Goal: Browse casually

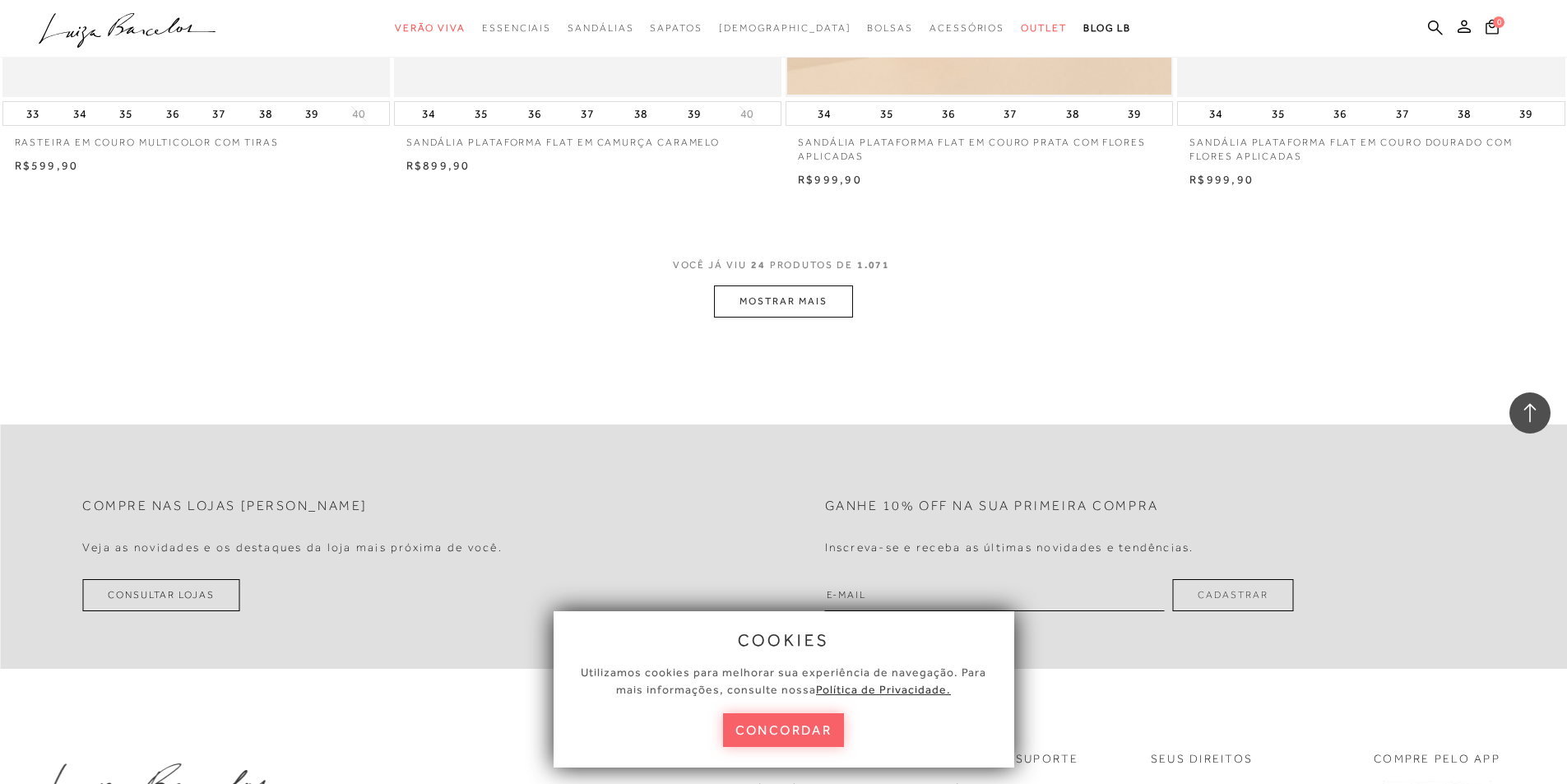
scroll to position [3865, 0]
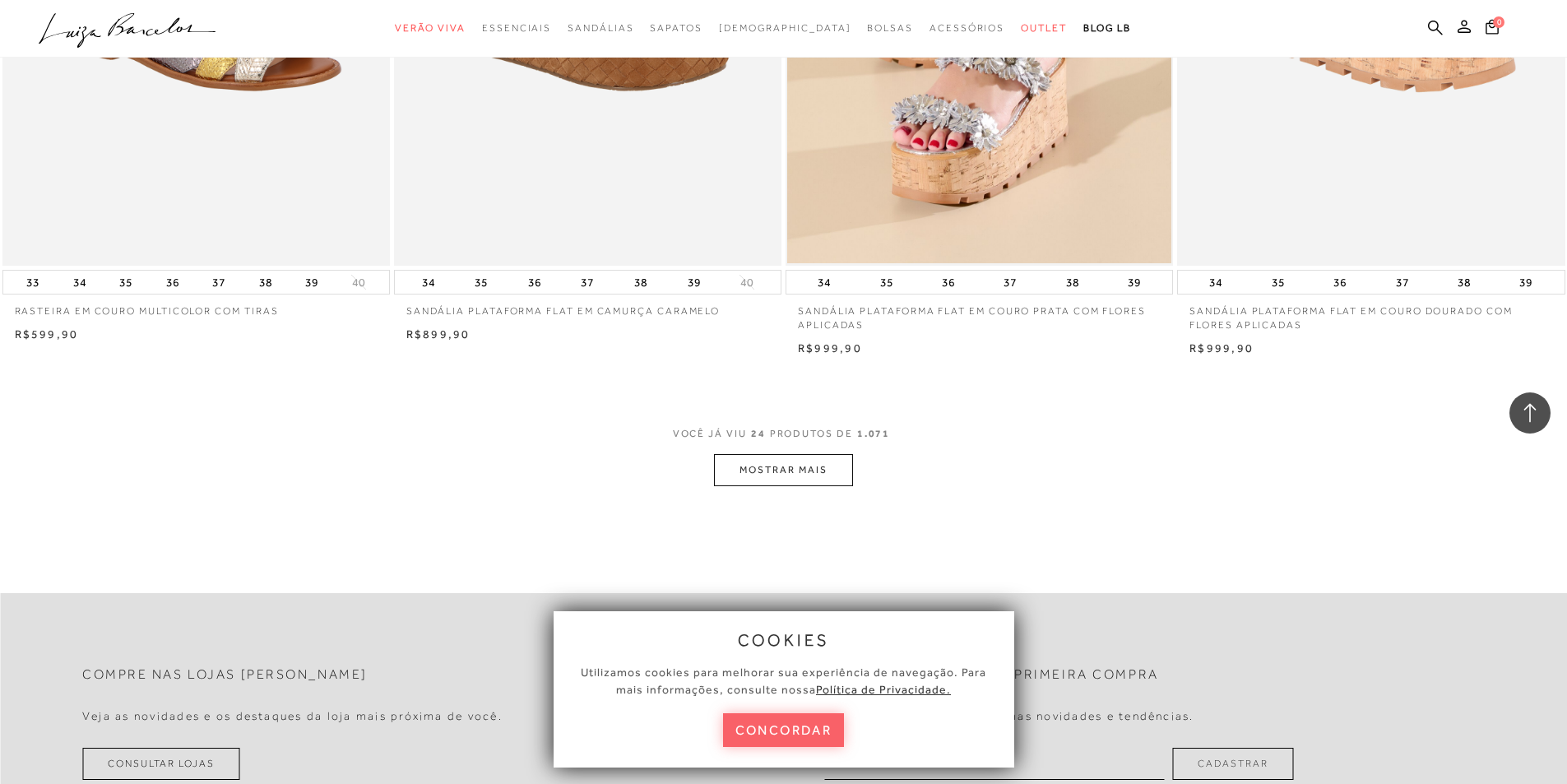
click at [157, 29] on icon at bounding box center [181, 27] width 70 height 18
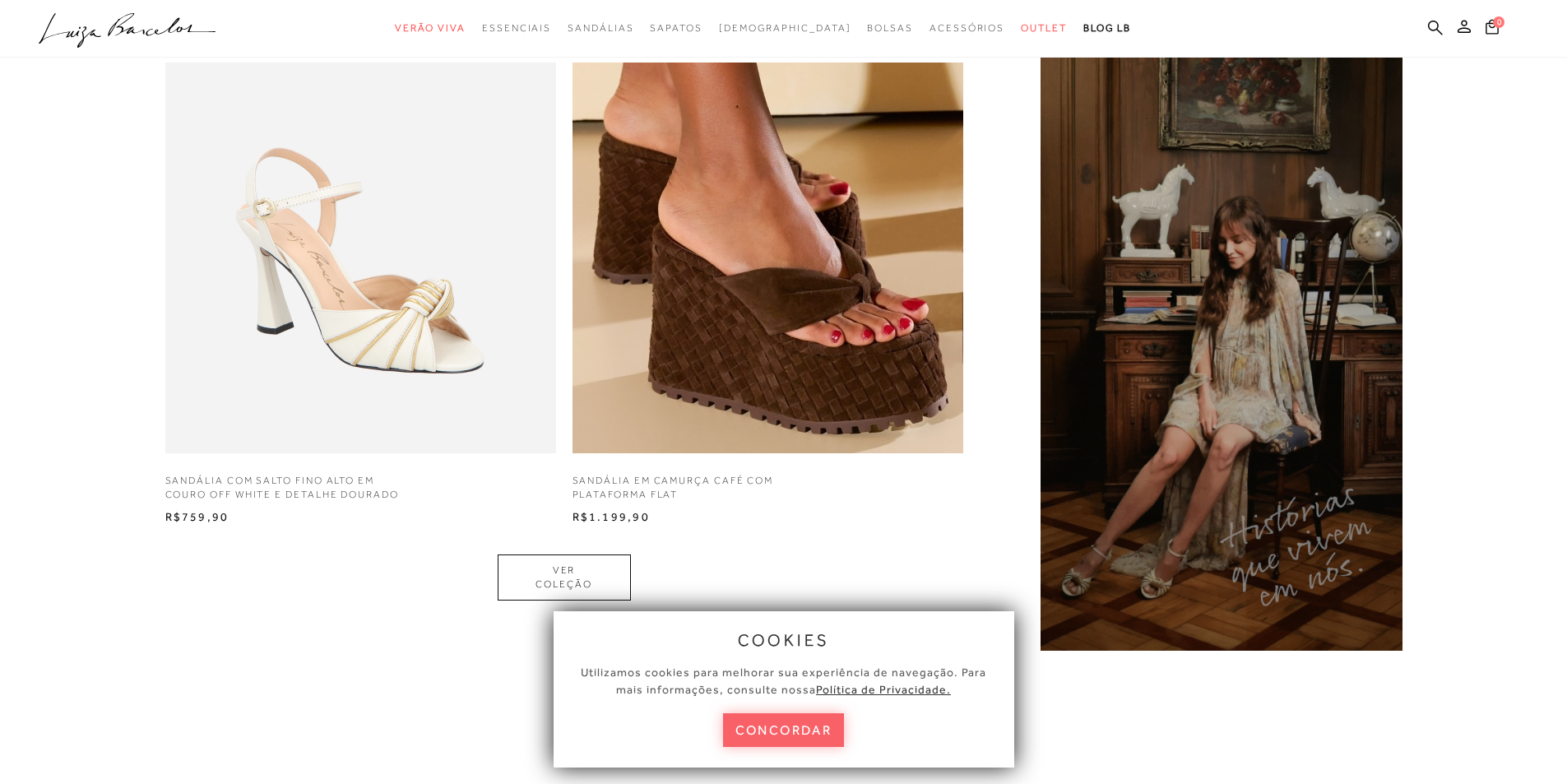
scroll to position [1398, 0]
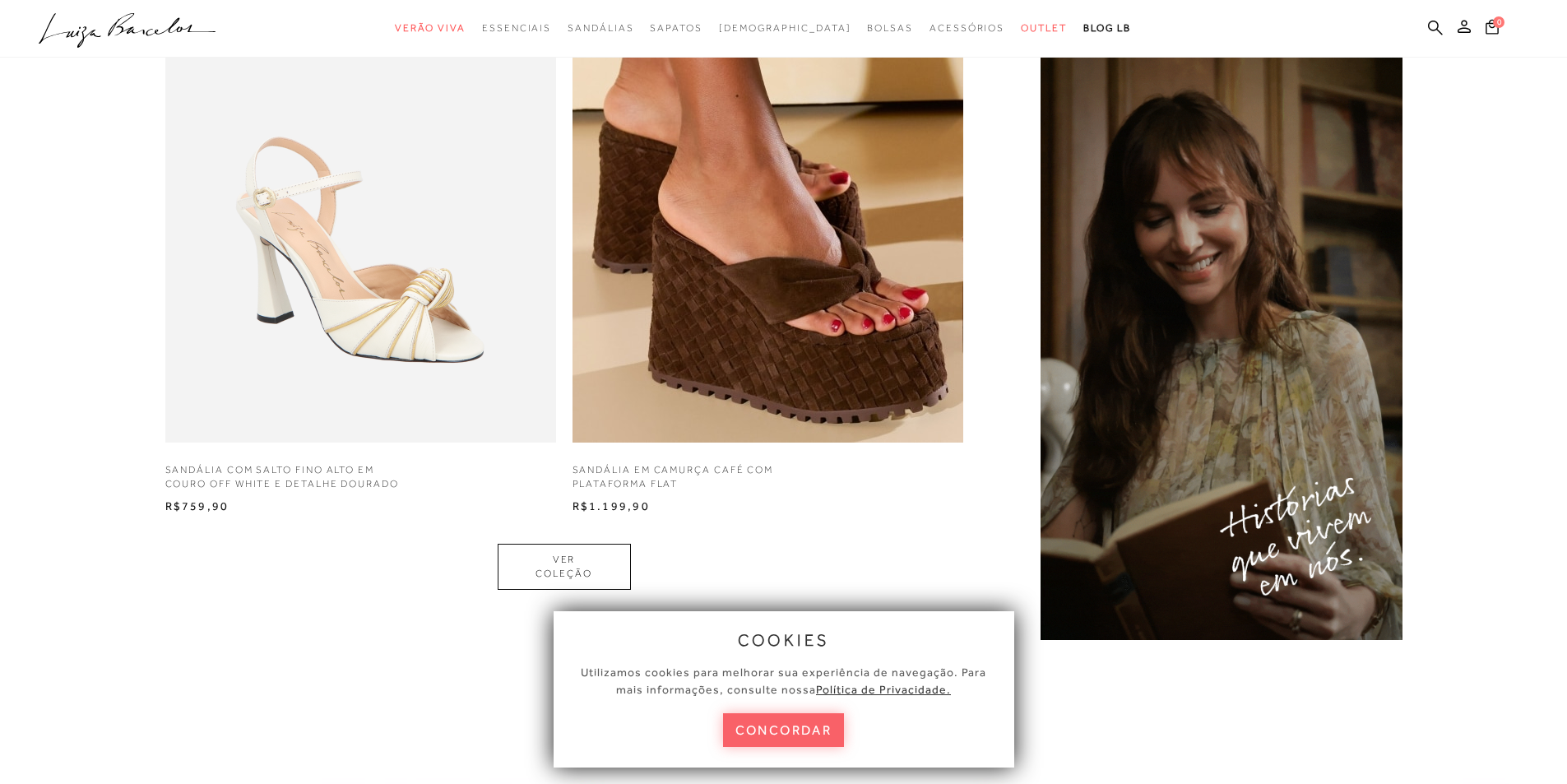
click at [1056, 377] on img at bounding box center [1221, 317] width 370 height 651
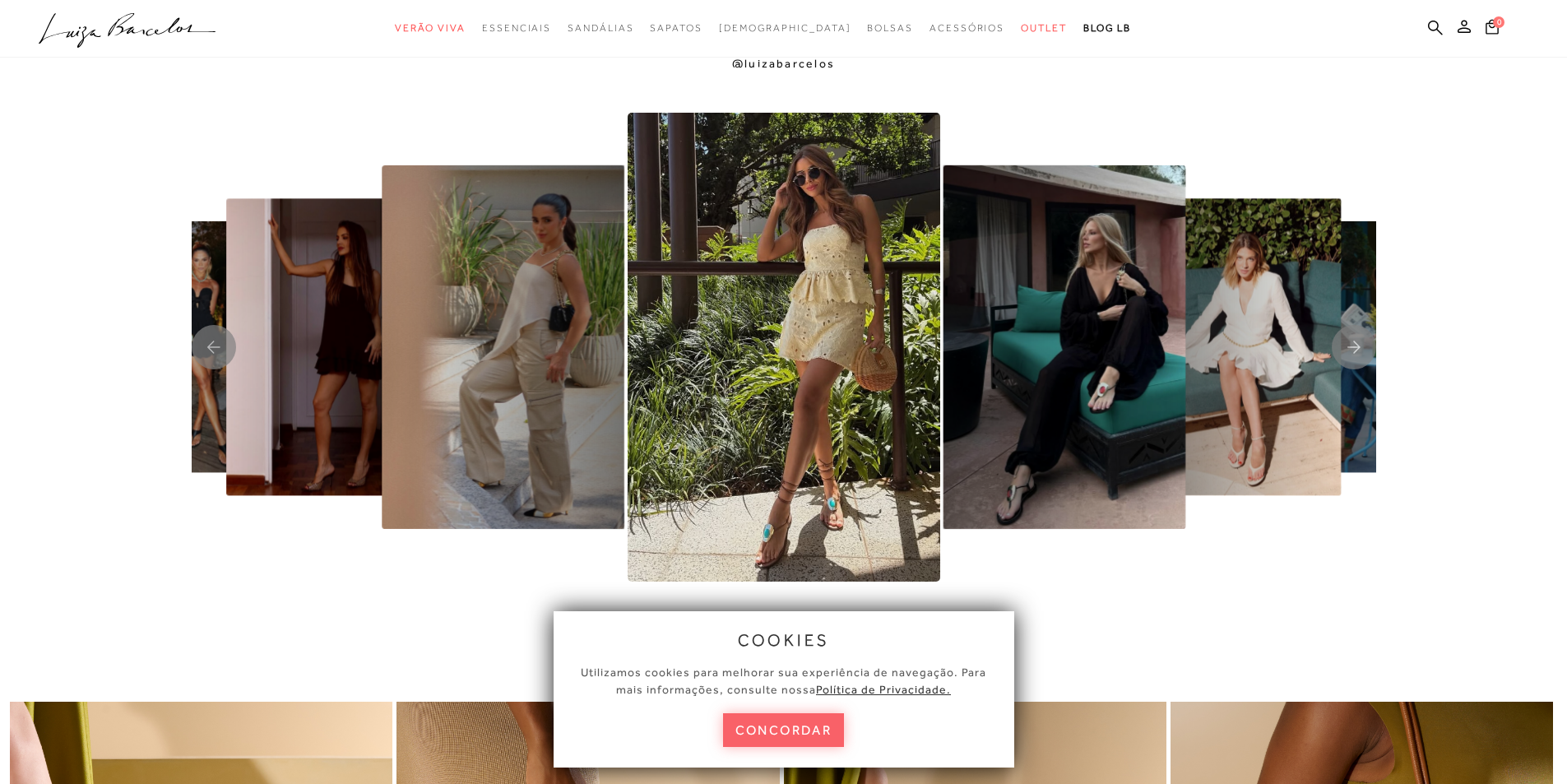
scroll to position [3948, 0]
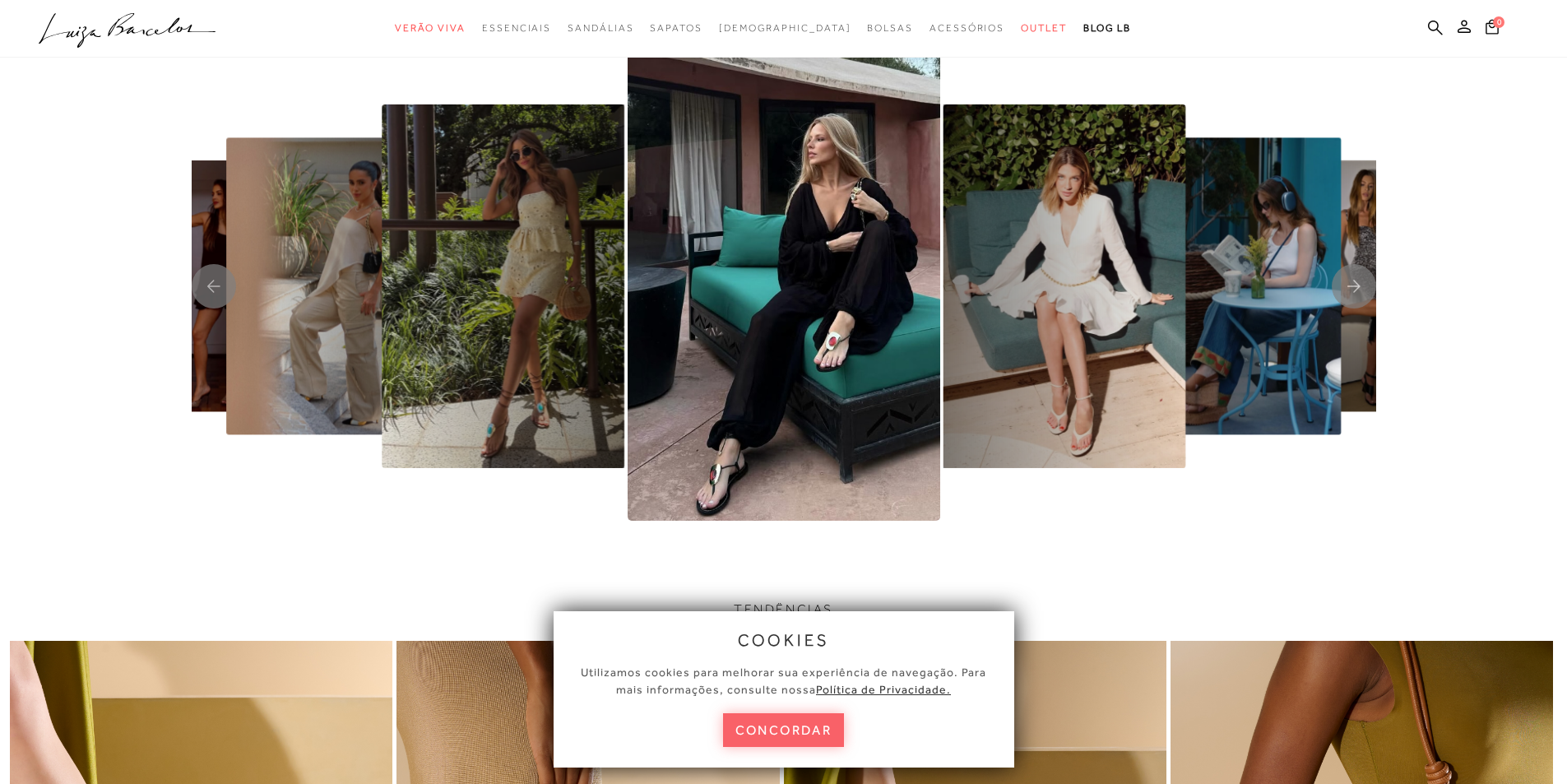
click at [1078, 334] on img "3 / 8" at bounding box center [1064, 285] width 242 height 363
click at [666, 367] on img "2 / 8" at bounding box center [784, 285] width 312 height 468
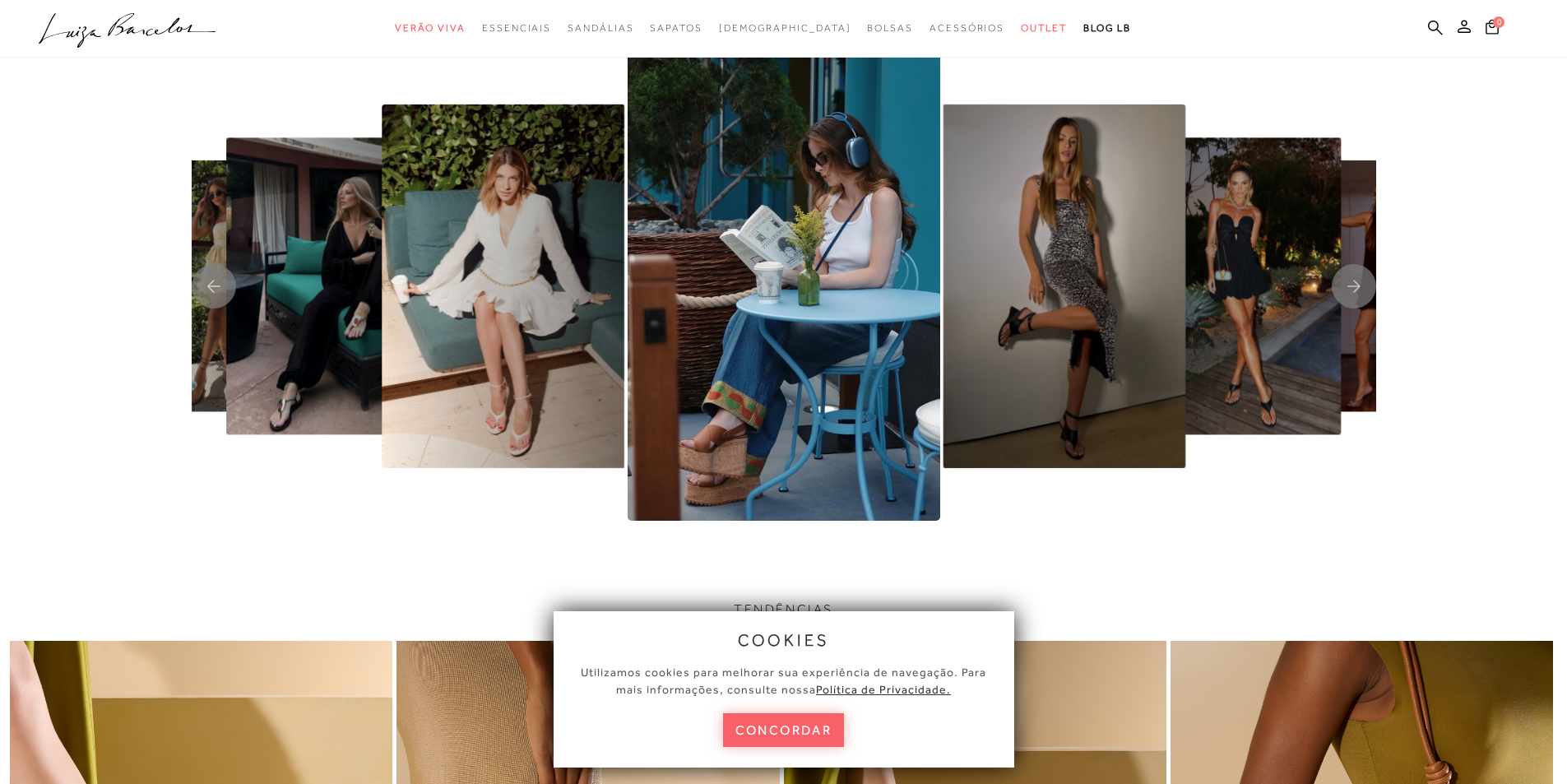
click at [501, 359] on img "3 / 8" at bounding box center [502, 285] width 242 height 363
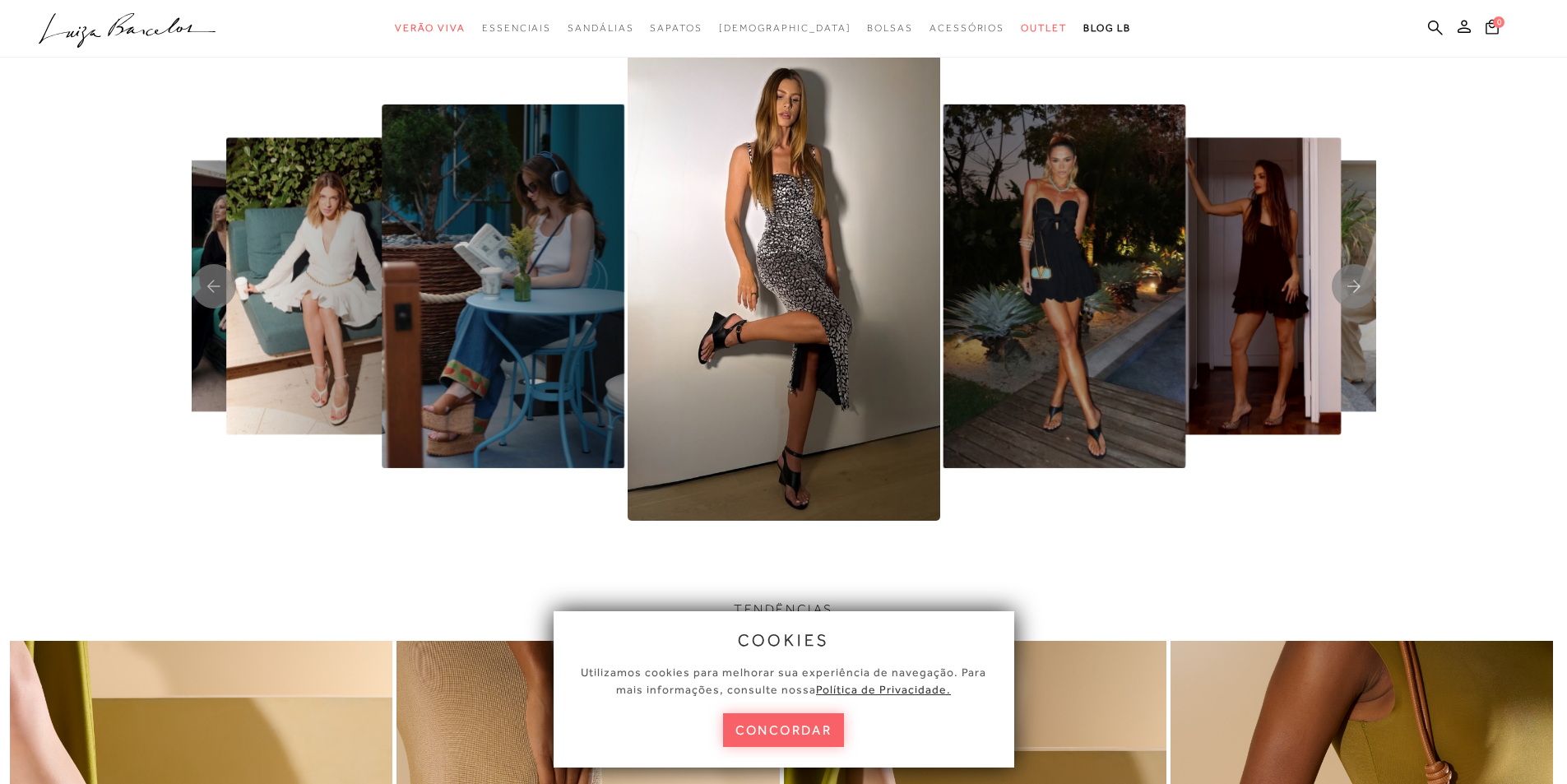
click at [828, 416] on img "5 / 8" at bounding box center [784, 285] width 312 height 468
click at [1236, 427] on img "7 / 8" at bounding box center [1243, 285] width 198 height 297
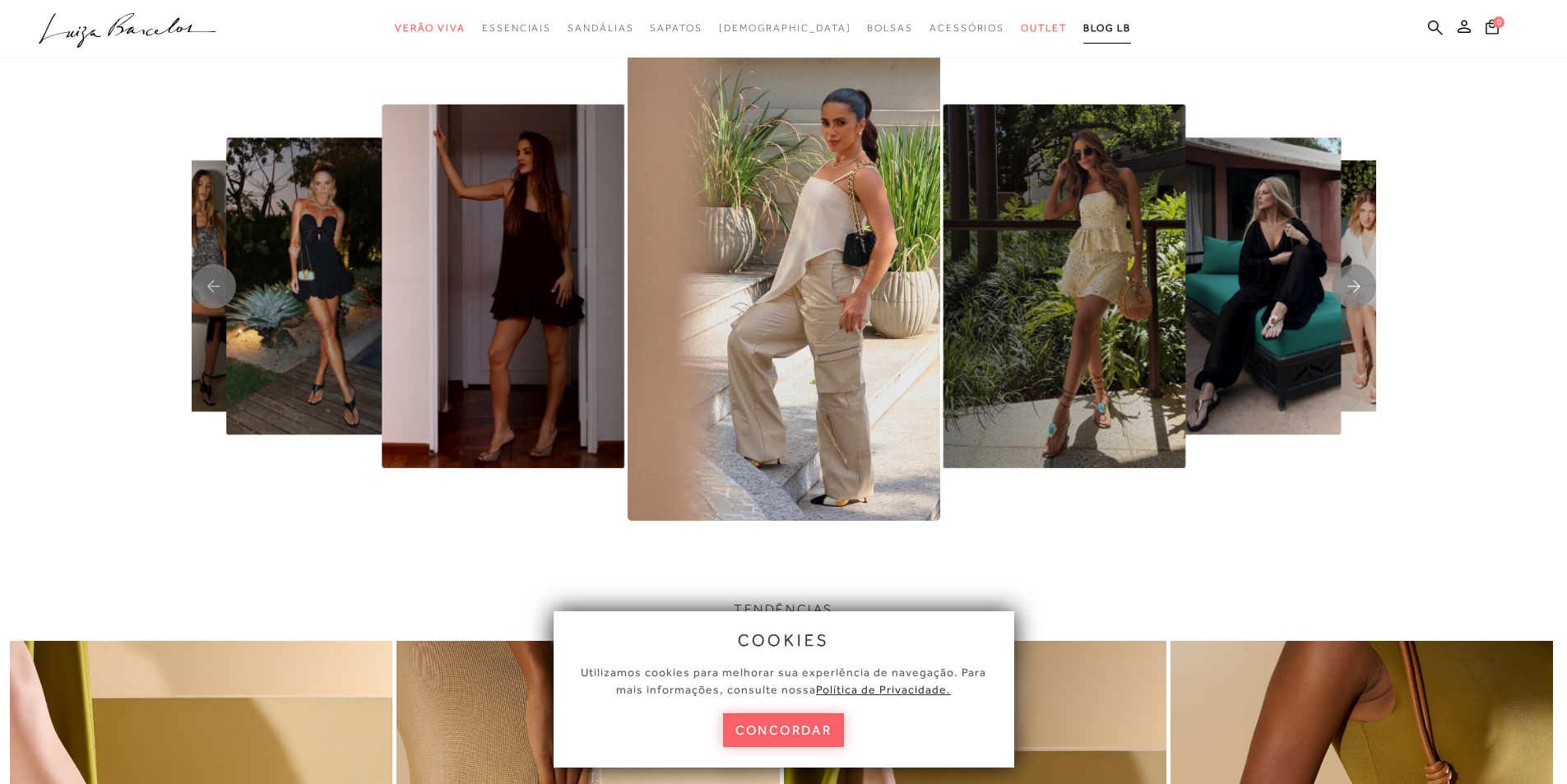
click at [1084, 19] on link "BLOG LB" at bounding box center [1107, 28] width 47 height 30
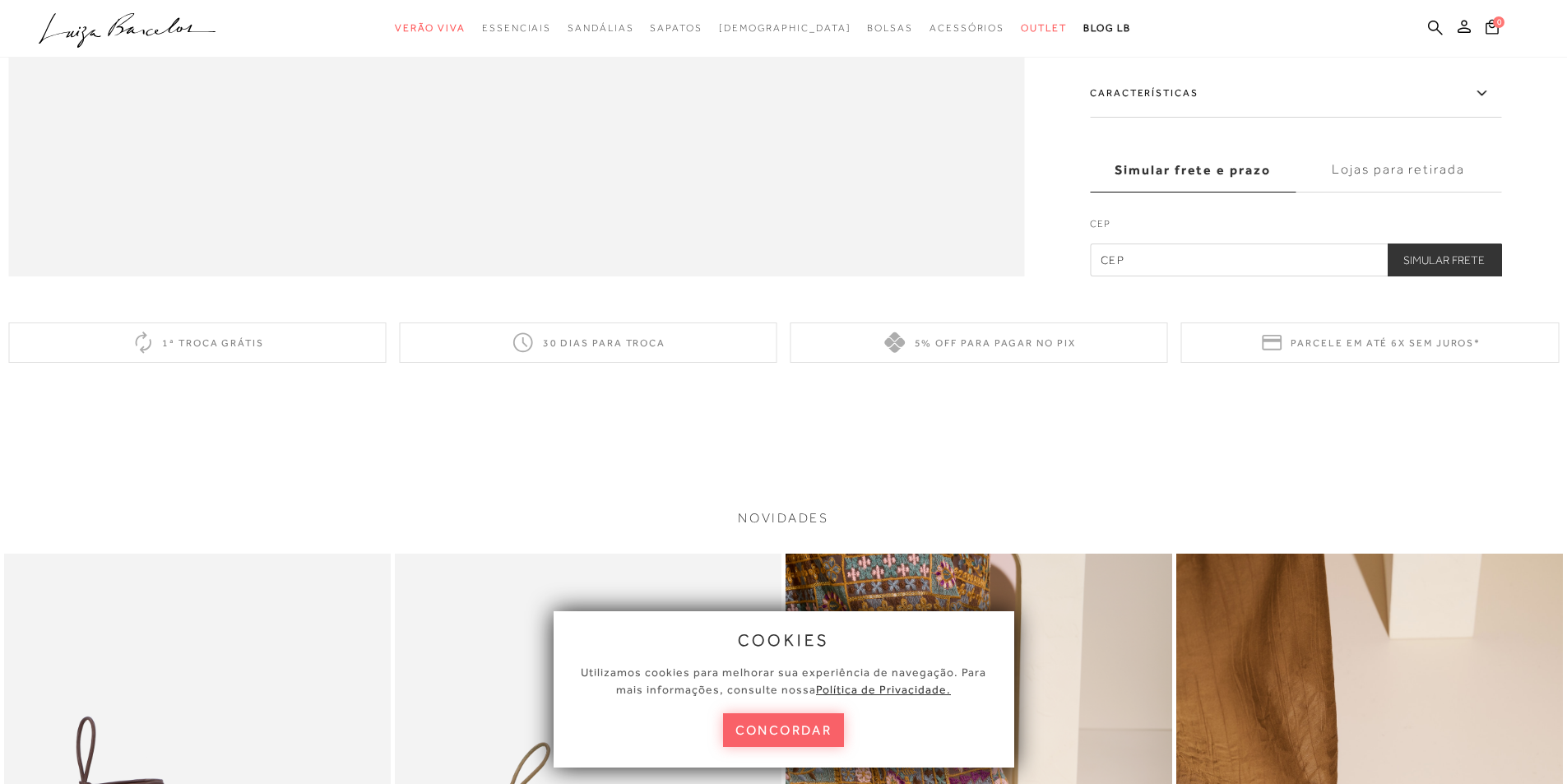
scroll to position [2714, 0]
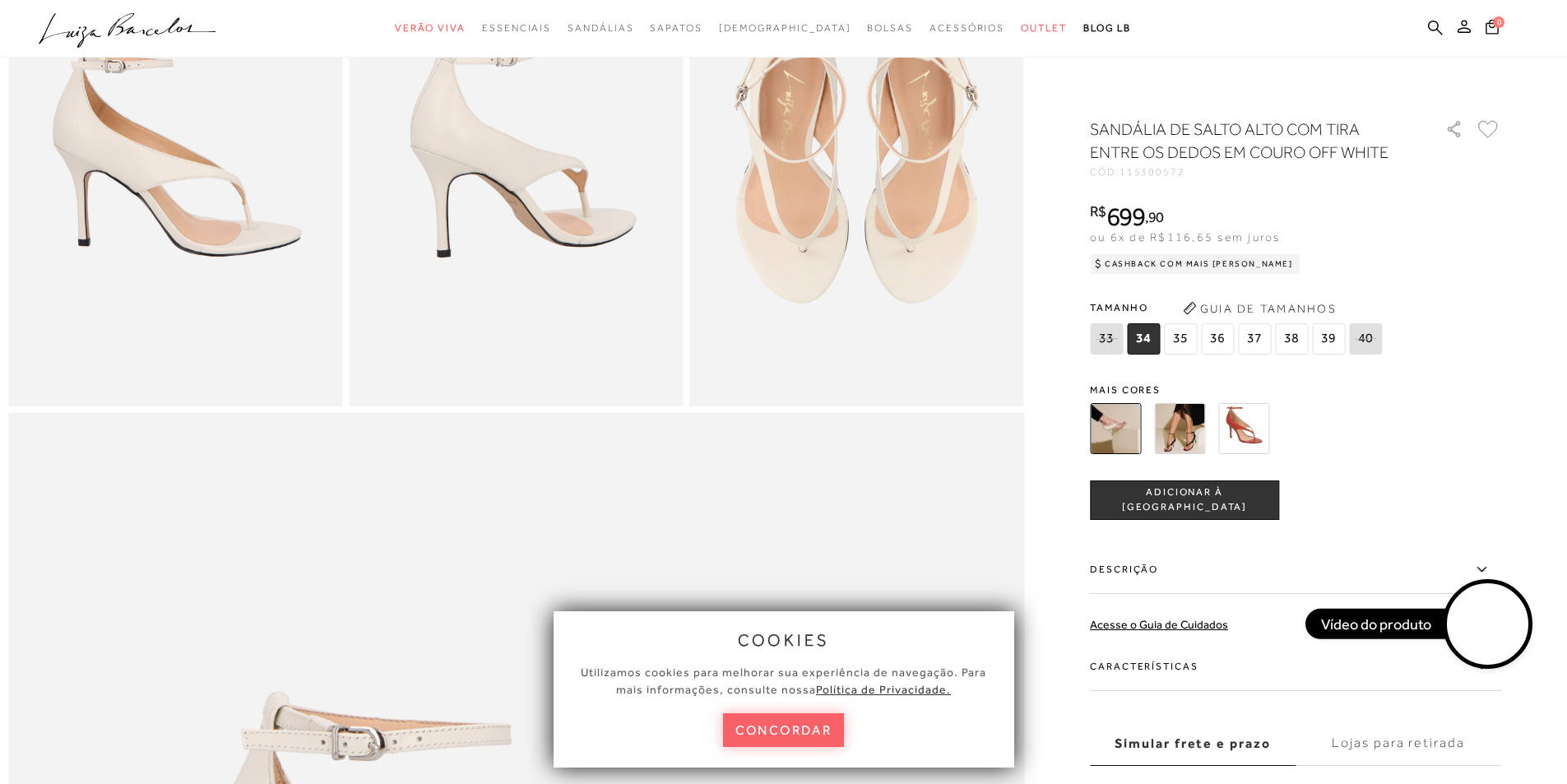
scroll to position [1233, 0]
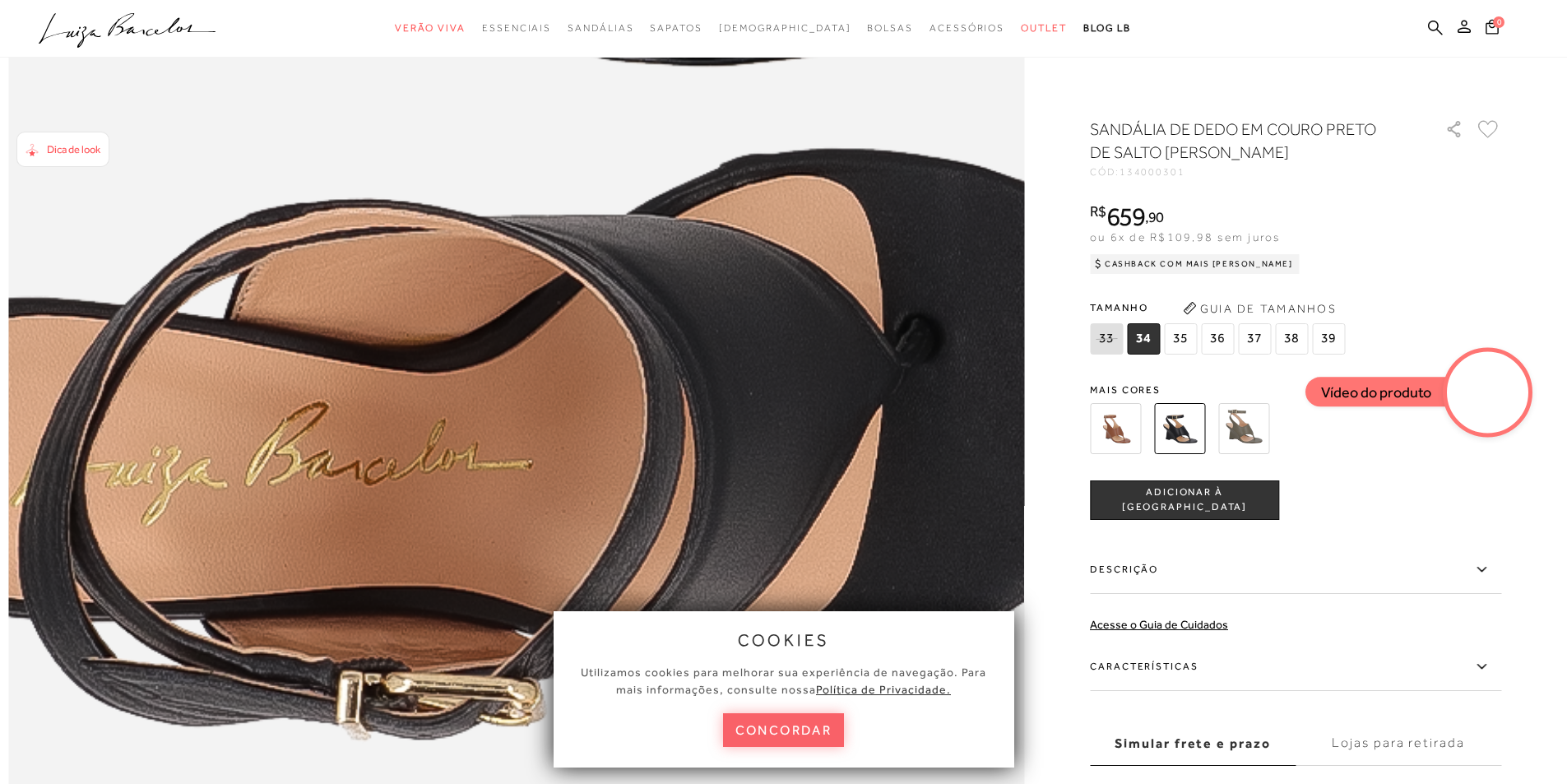
scroll to position [2303, 0]
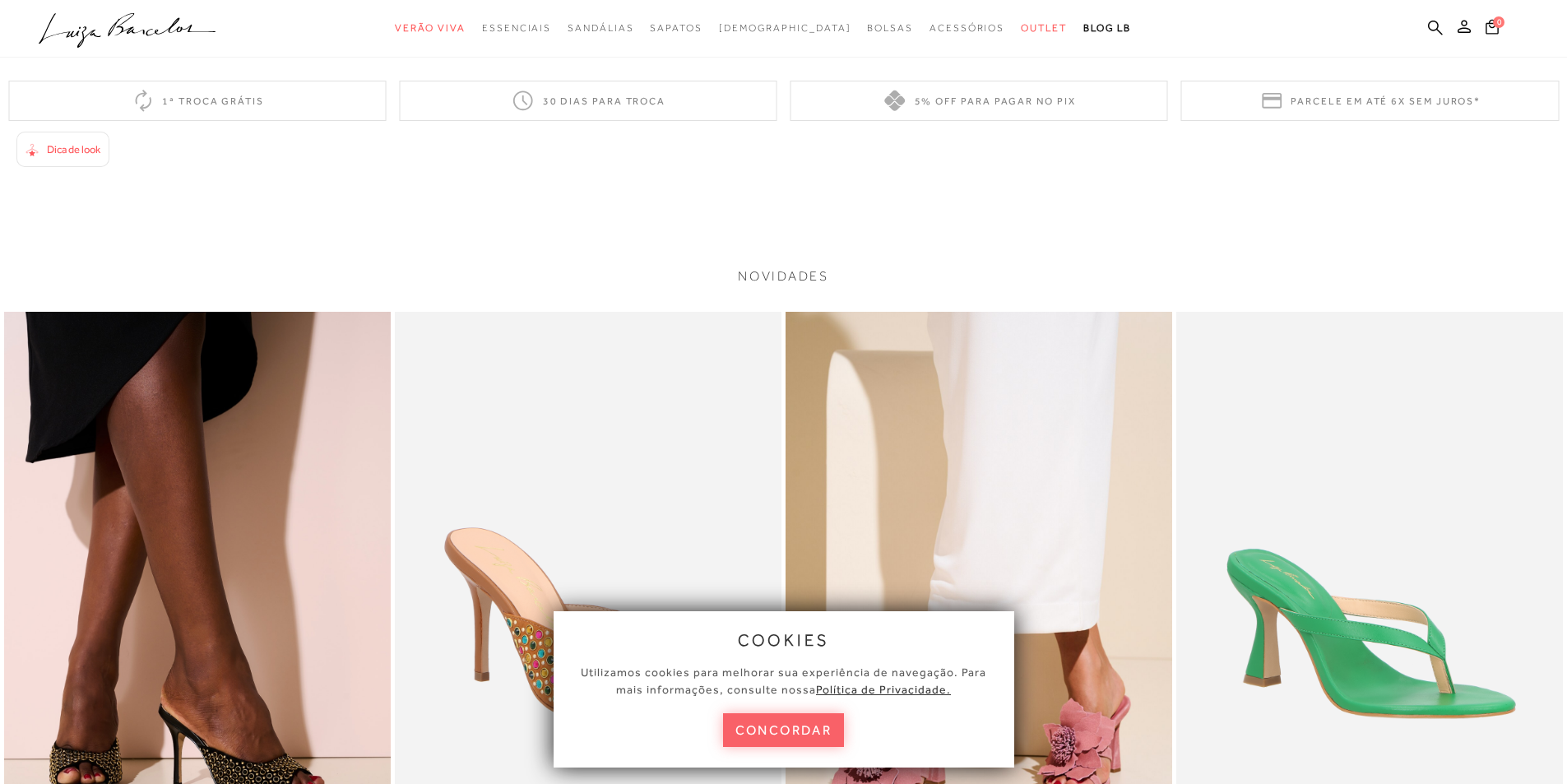
scroll to position [3125, 0]
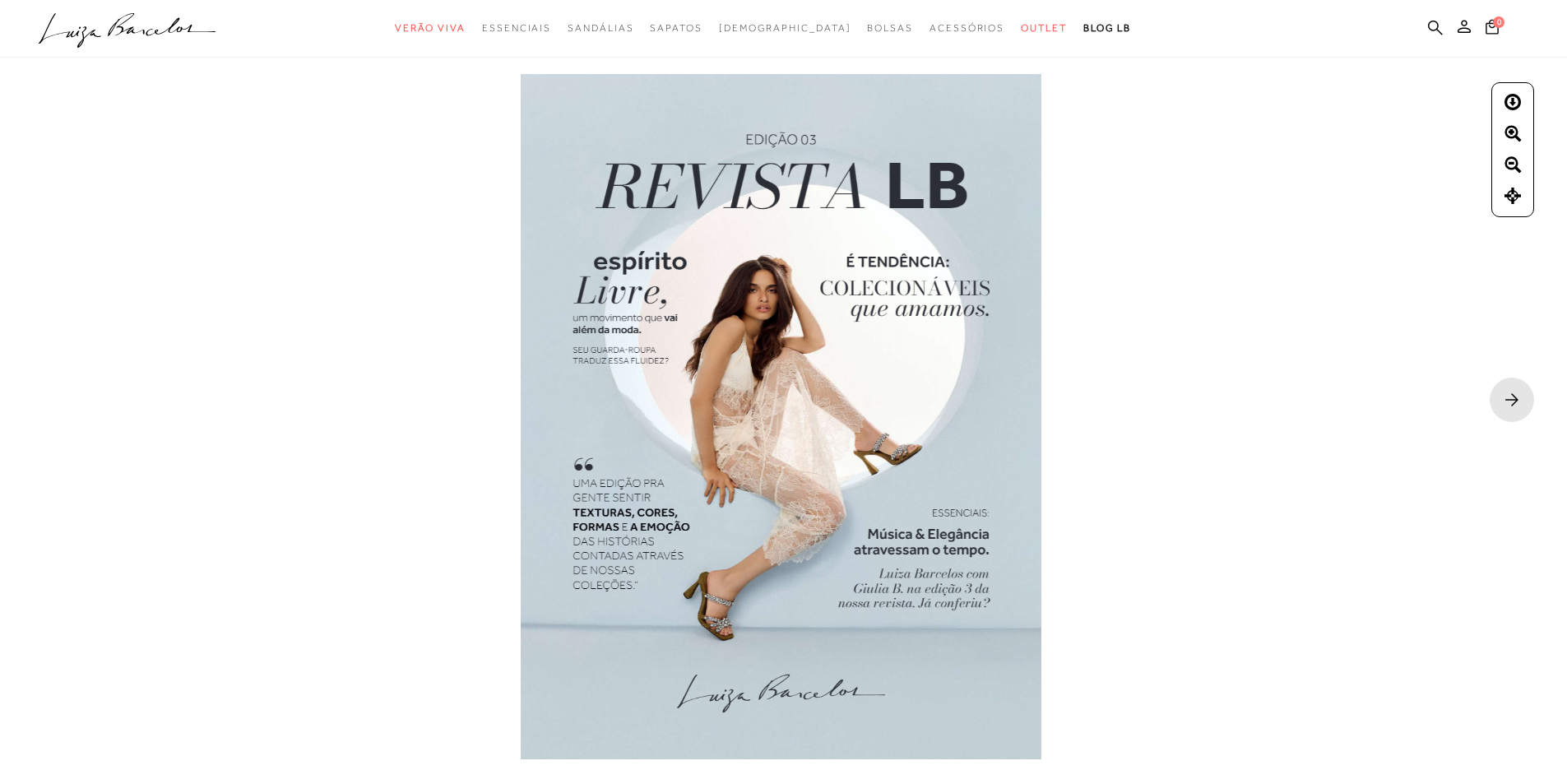
click at [1513, 398] on rect at bounding box center [1512, 399] width 44 height 44
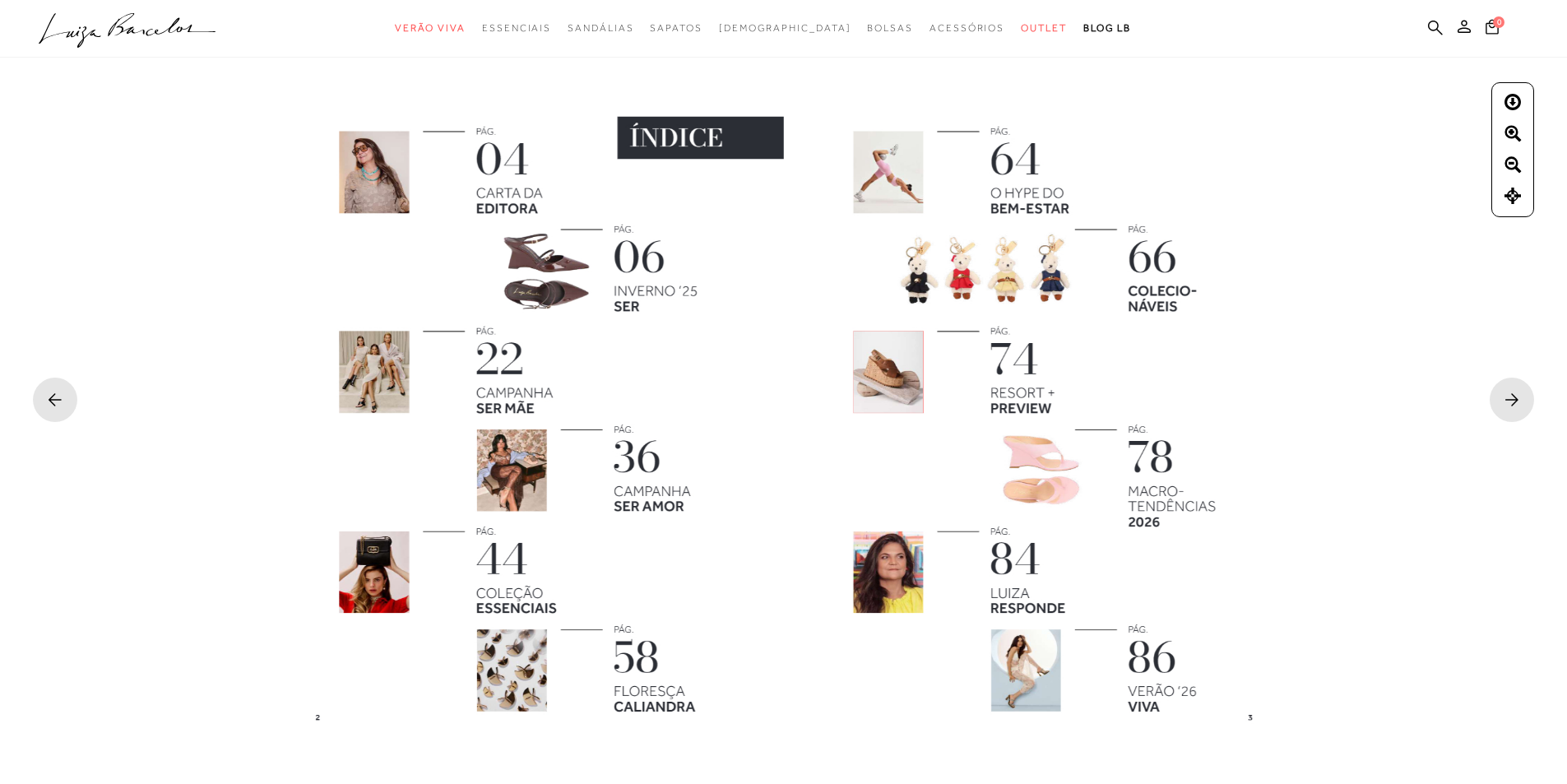
click at [1513, 398] on rect at bounding box center [1512, 399] width 44 height 44
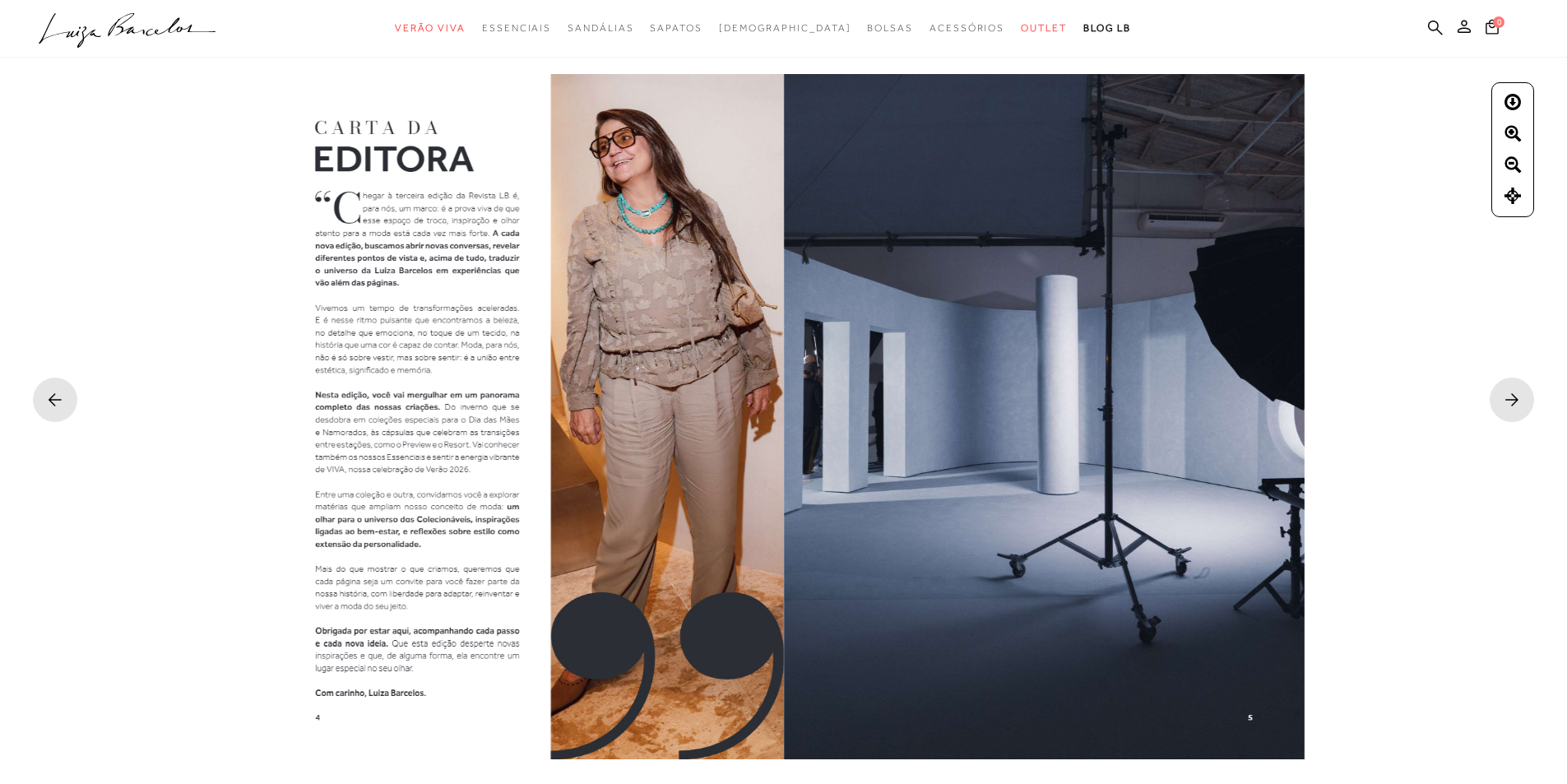
click at [1513, 398] on rect at bounding box center [1512, 399] width 44 height 44
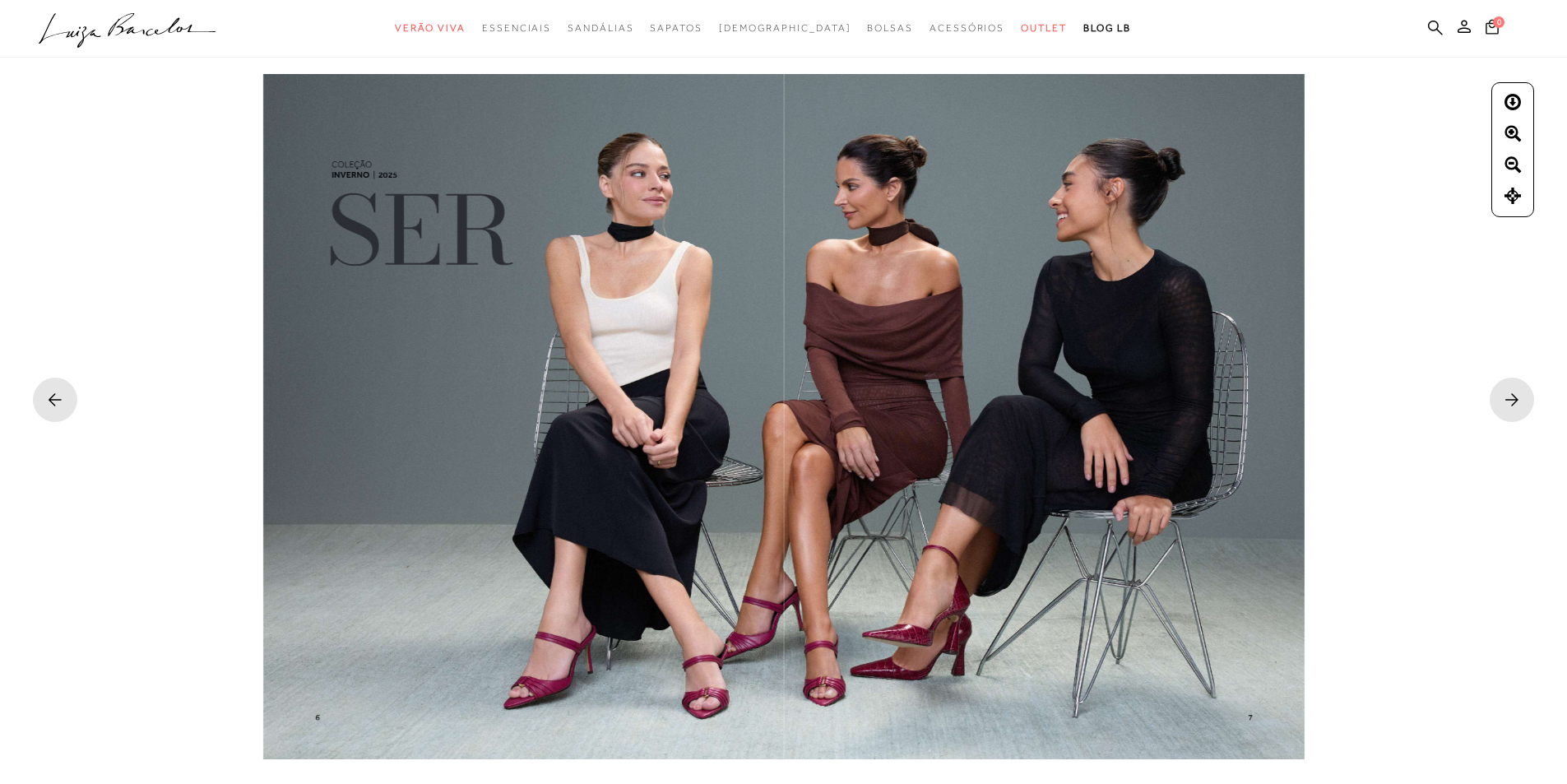
click at [1513, 398] on rect at bounding box center [1512, 399] width 44 height 44
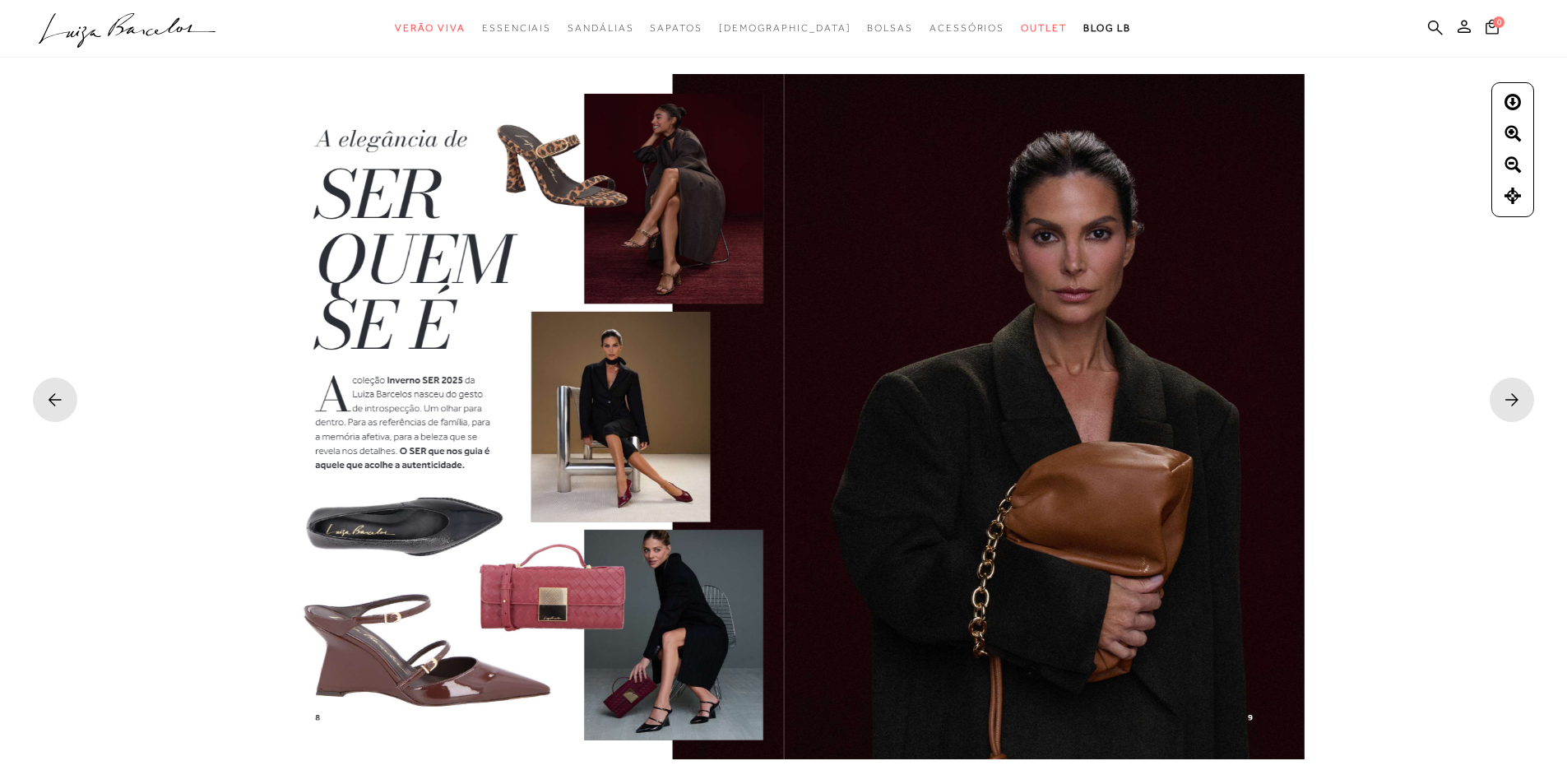
click at [1513, 398] on rect at bounding box center [1512, 399] width 44 height 44
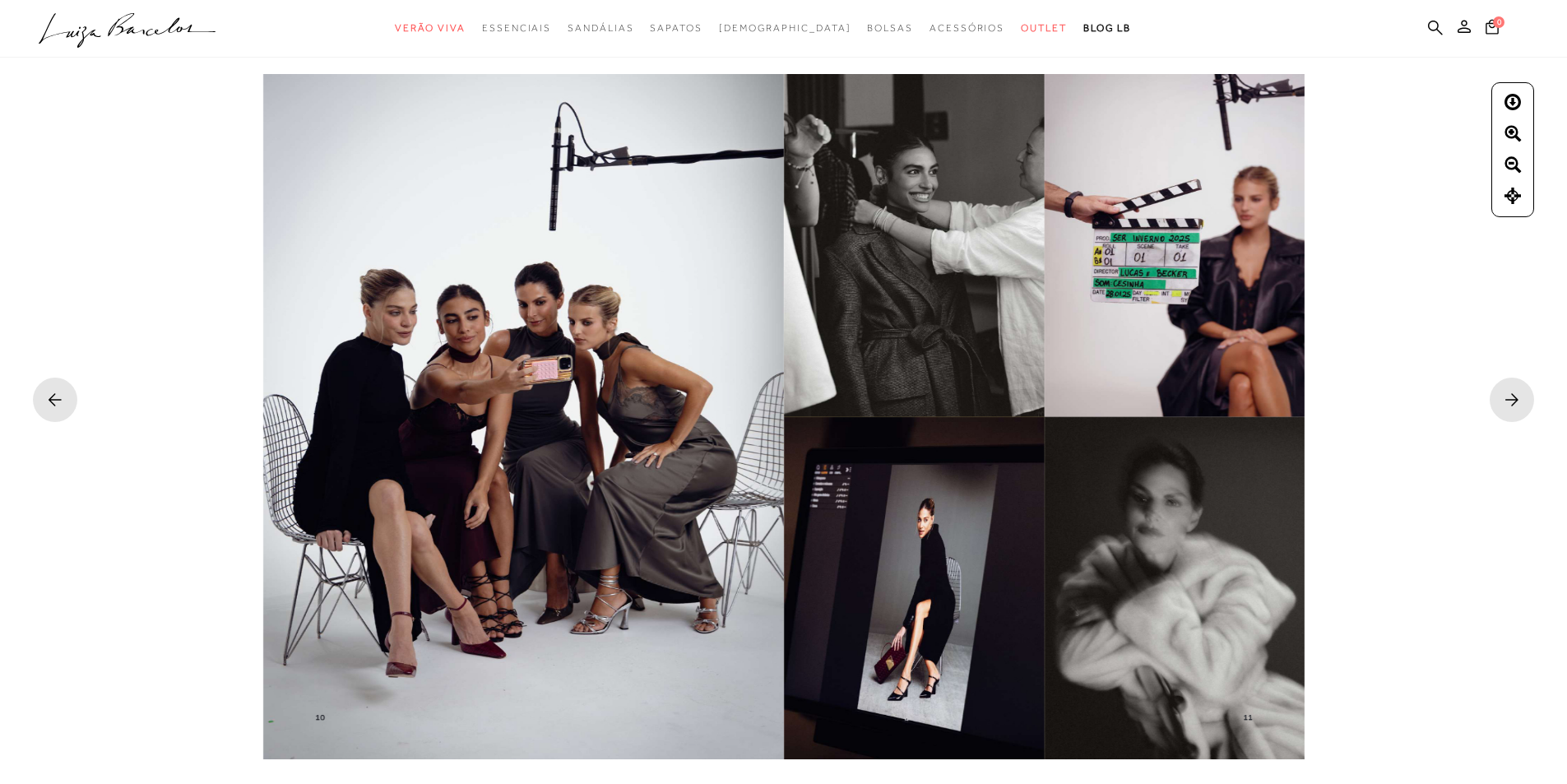
click at [1513, 398] on rect at bounding box center [1512, 399] width 44 height 44
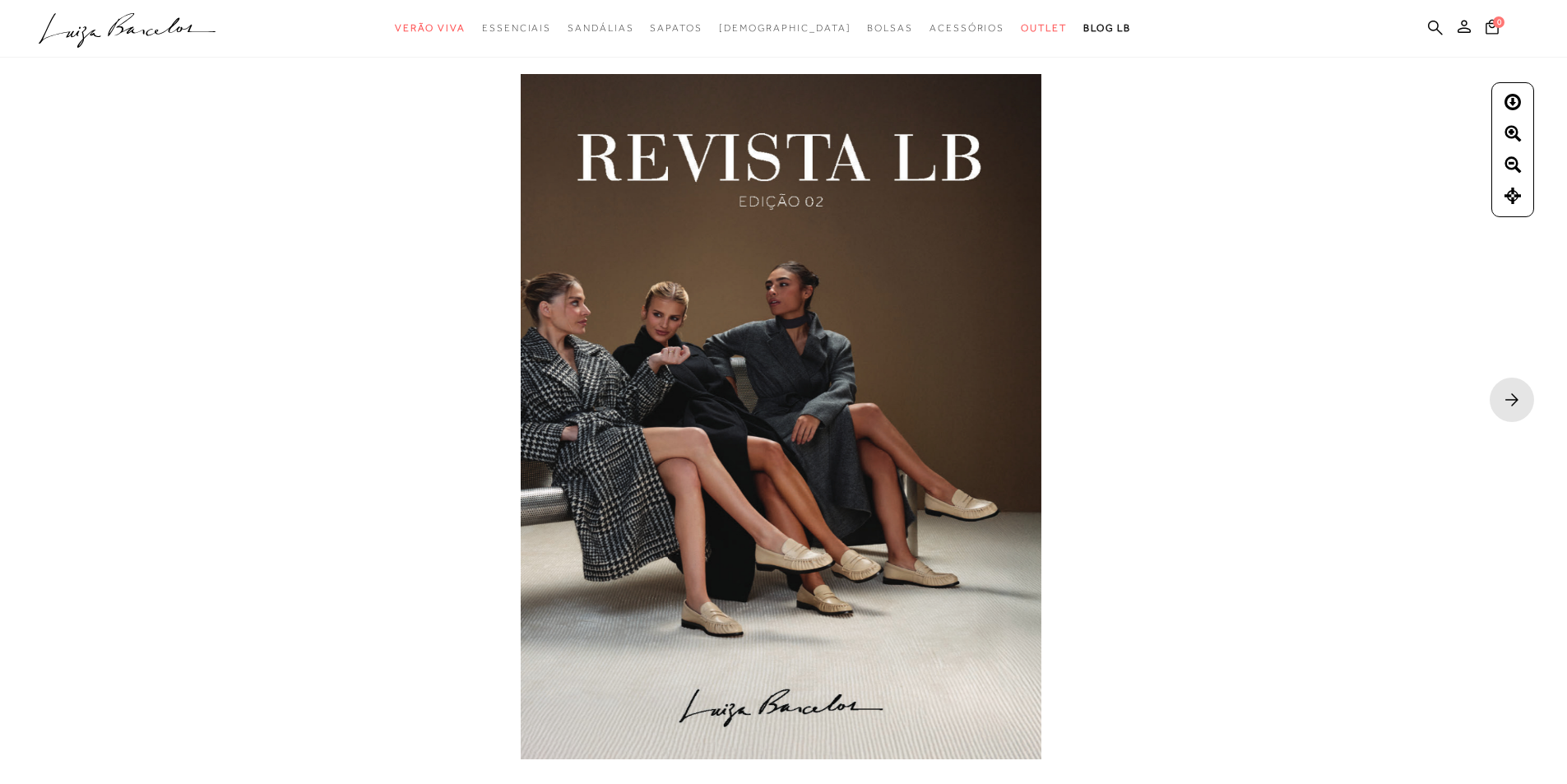
click at [977, 513] on img at bounding box center [782, 417] width 521 height 685
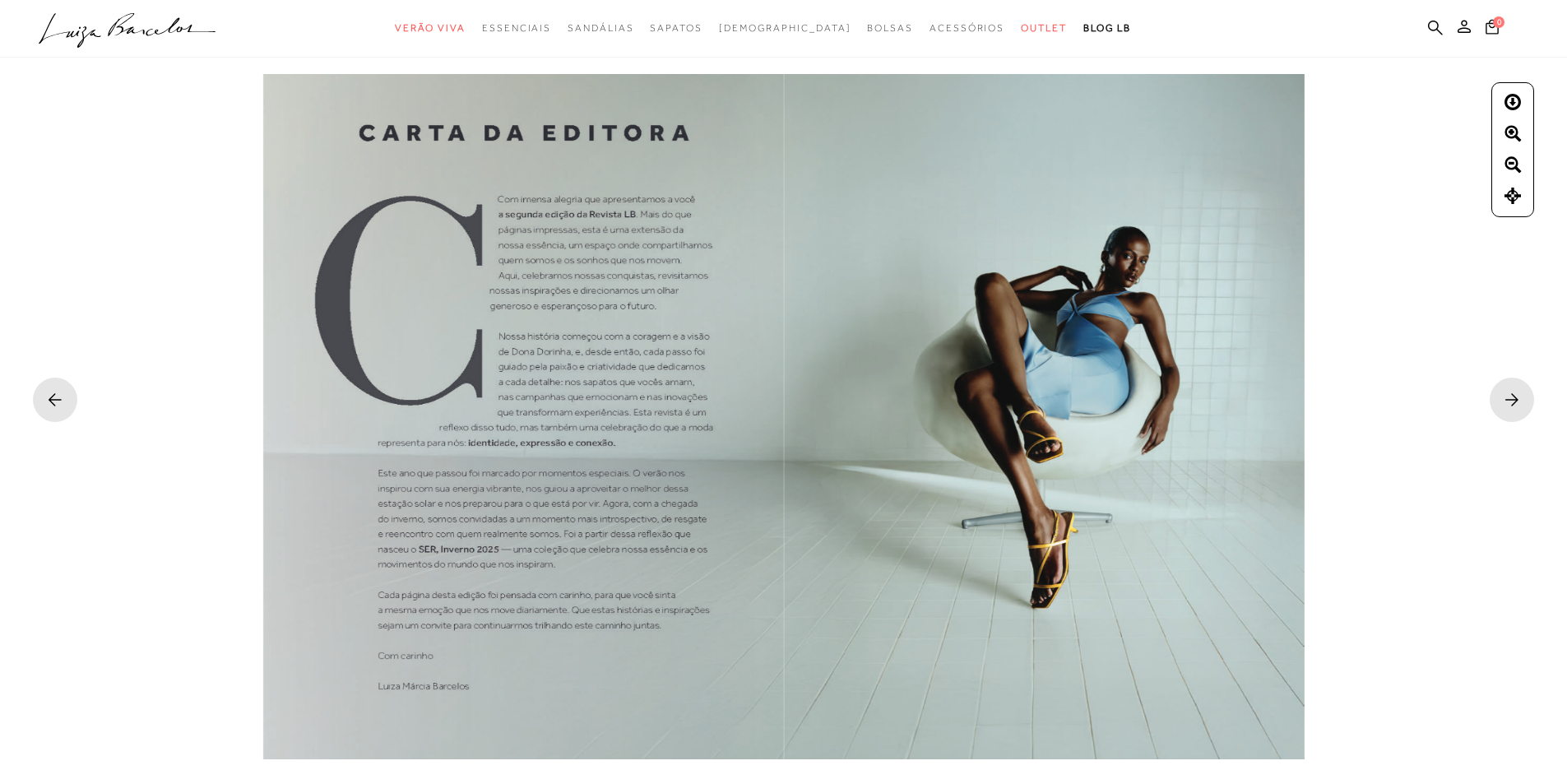
click at [977, 513] on img at bounding box center [1045, 417] width 521 height 685
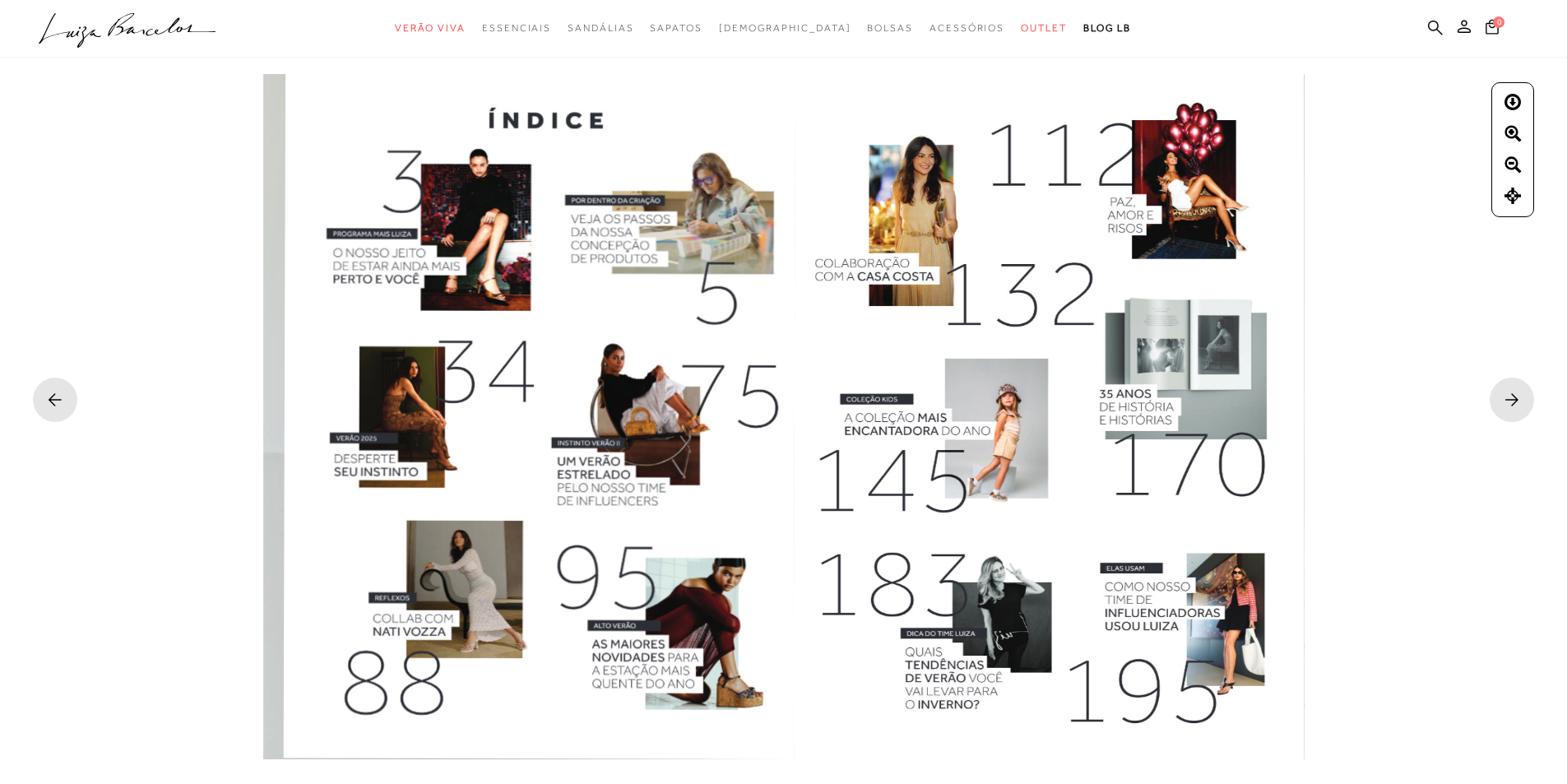
click at [1111, 505] on img at bounding box center [1045, 417] width 521 height 685
